Goal: Task Accomplishment & Management: Complete application form

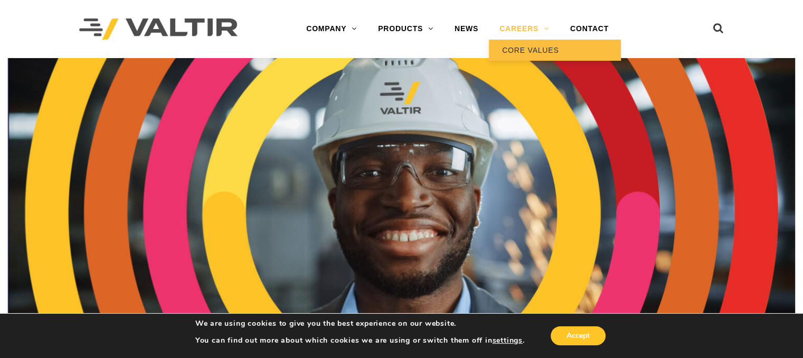
click at [536, 50] on link "CORE VALUES" at bounding box center [555, 50] width 132 height 21
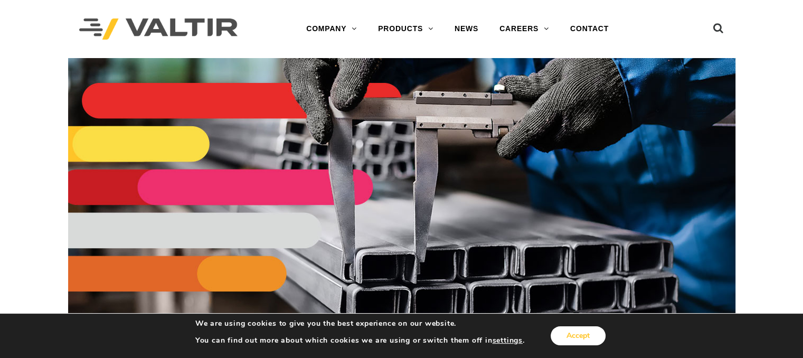
click at [582, 333] on button "Accept" at bounding box center [578, 335] width 55 height 19
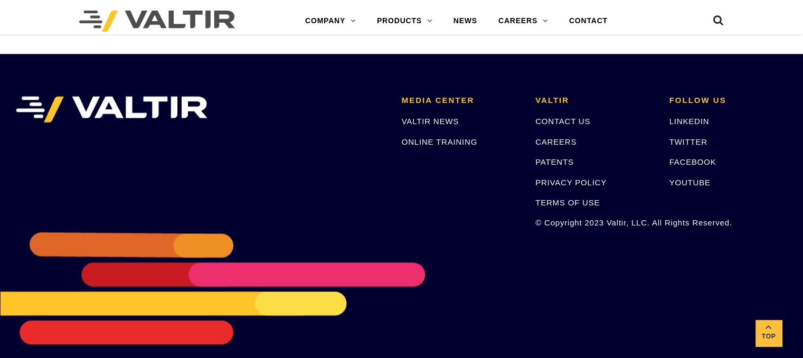
scroll to position [1068, 0]
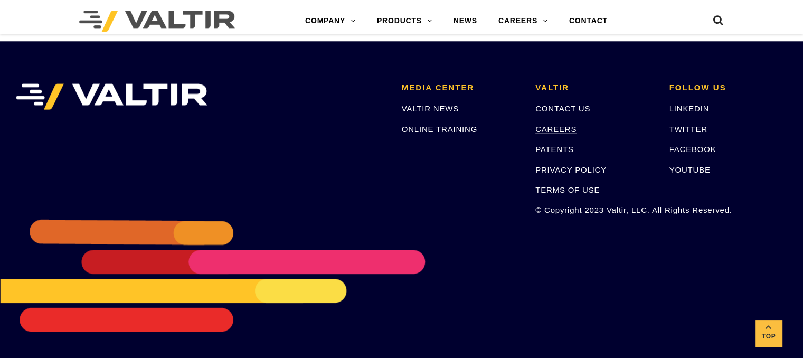
click at [564, 129] on link "CAREERS" at bounding box center [555, 129] width 41 height 9
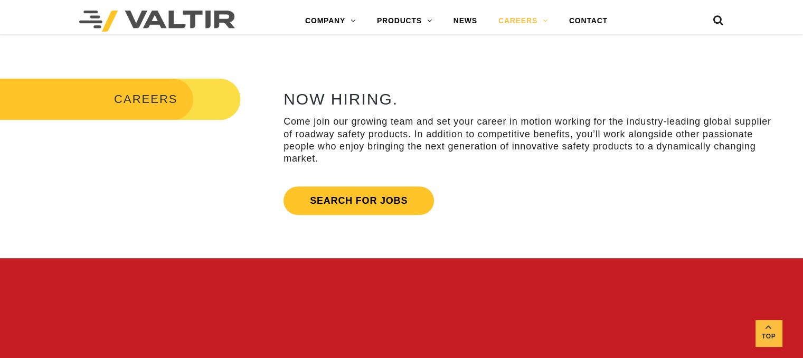
scroll to position [359, 0]
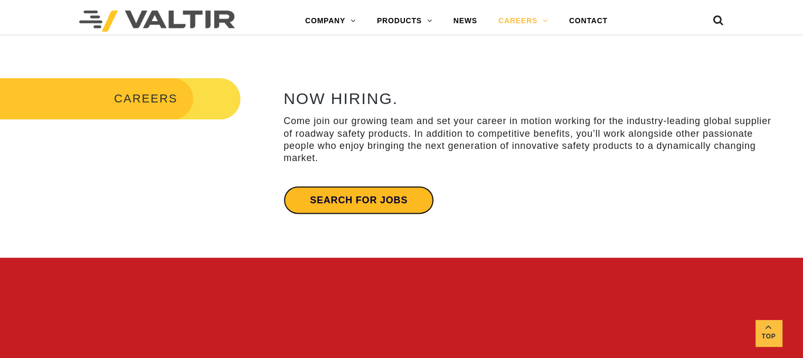
click at [344, 197] on link "Search for jobs" at bounding box center [358, 200] width 150 height 29
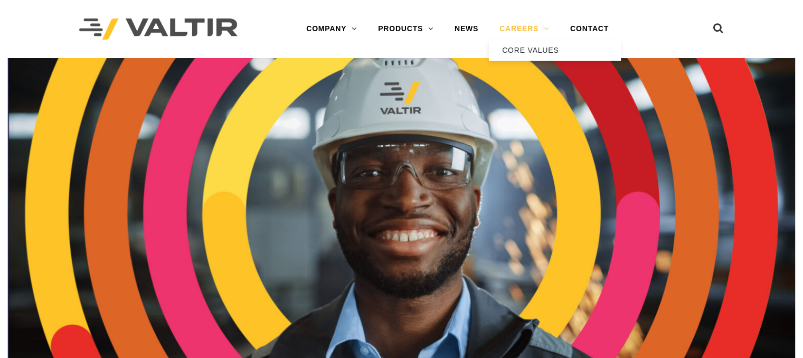
click at [511, 32] on link "CAREERS" at bounding box center [524, 28] width 71 height 21
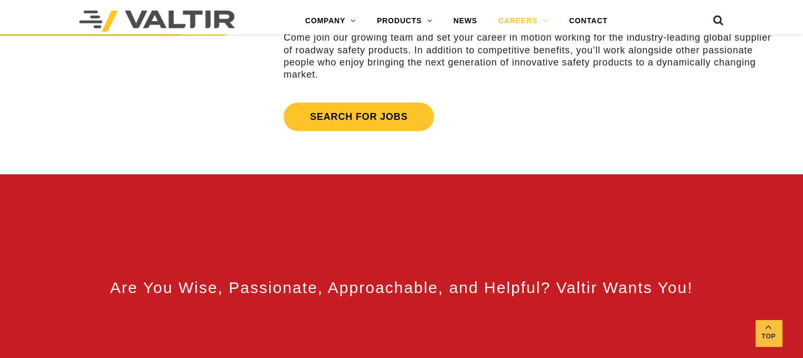
scroll to position [443, 0]
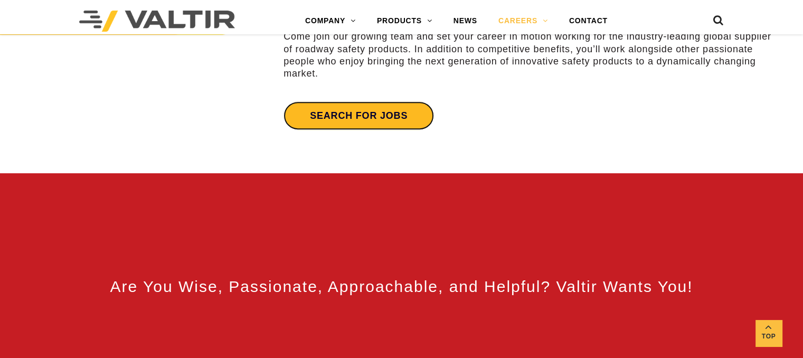
click at [314, 116] on link "Search for jobs" at bounding box center [358, 115] width 150 height 29
